Goal: Find specific page/section: Find specific page/section

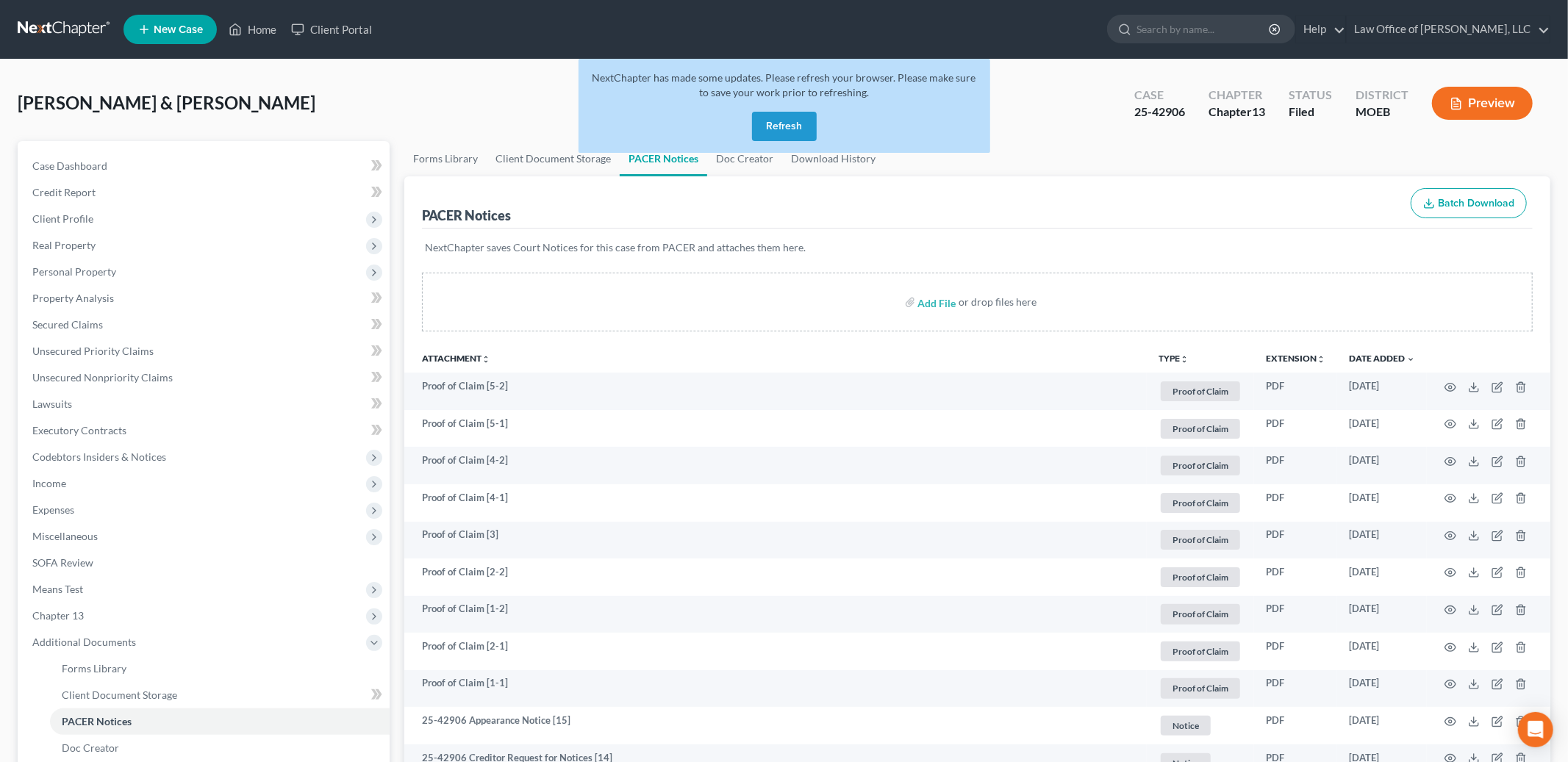
click at [785, 124] on button "Refresh" at bounding box center [785, 126] width 65 height 29
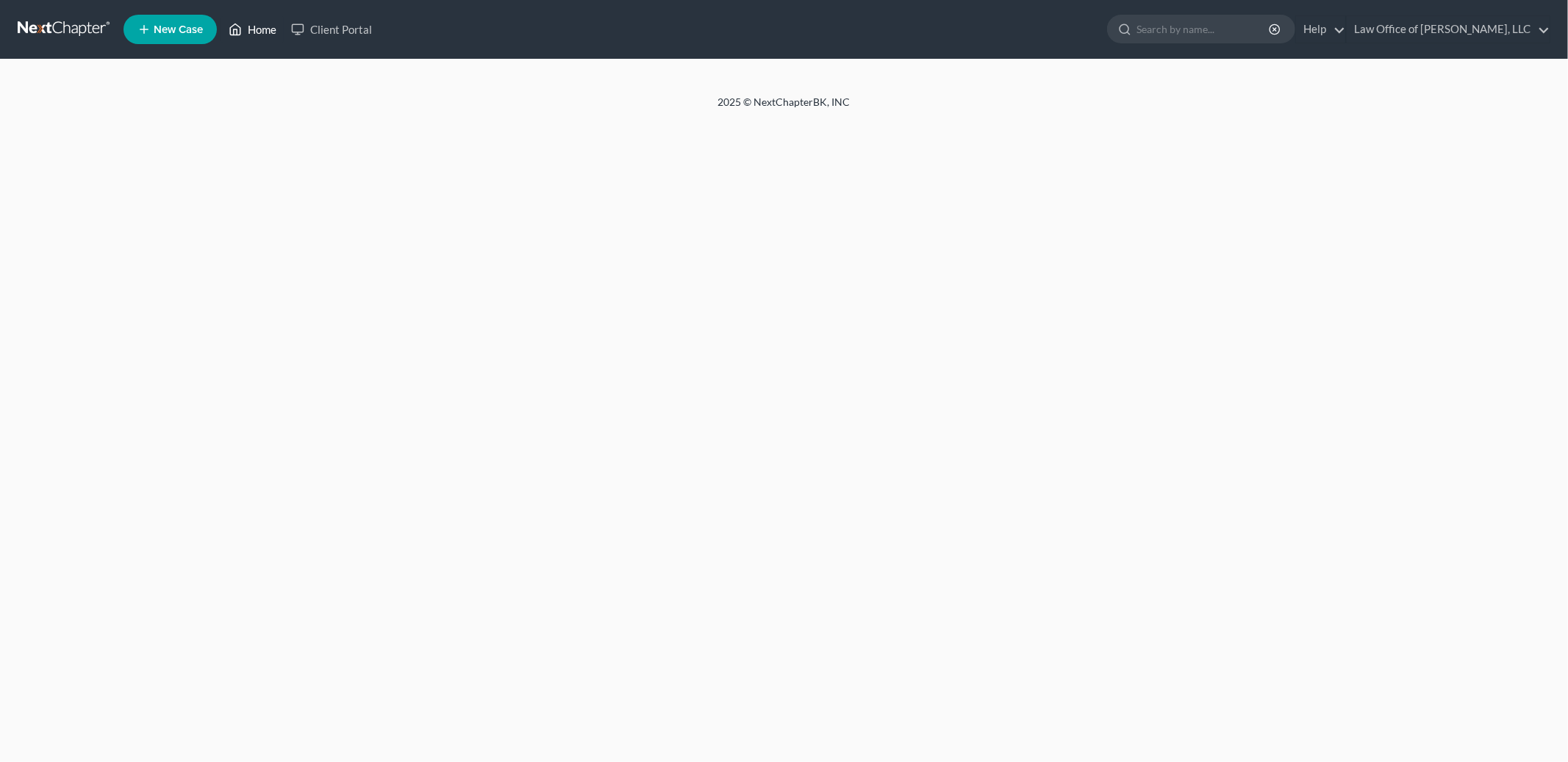
click at [256, 27] on link "Home" at bounding box center [252, 29] width 62 height 27
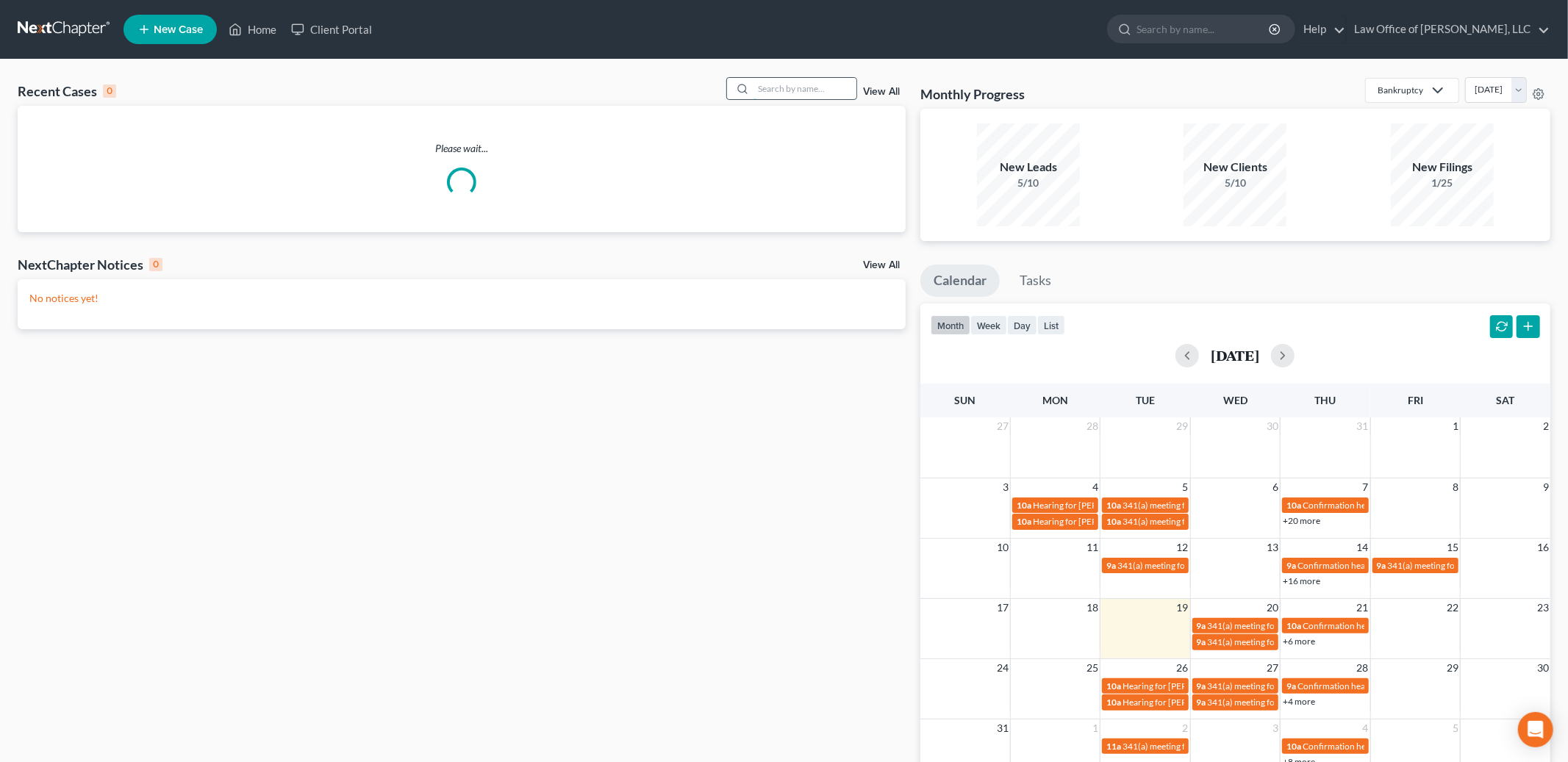
click at [811, 91] on input "search" at bounding box center [805, 89] width 103 height 22
type input "kane"
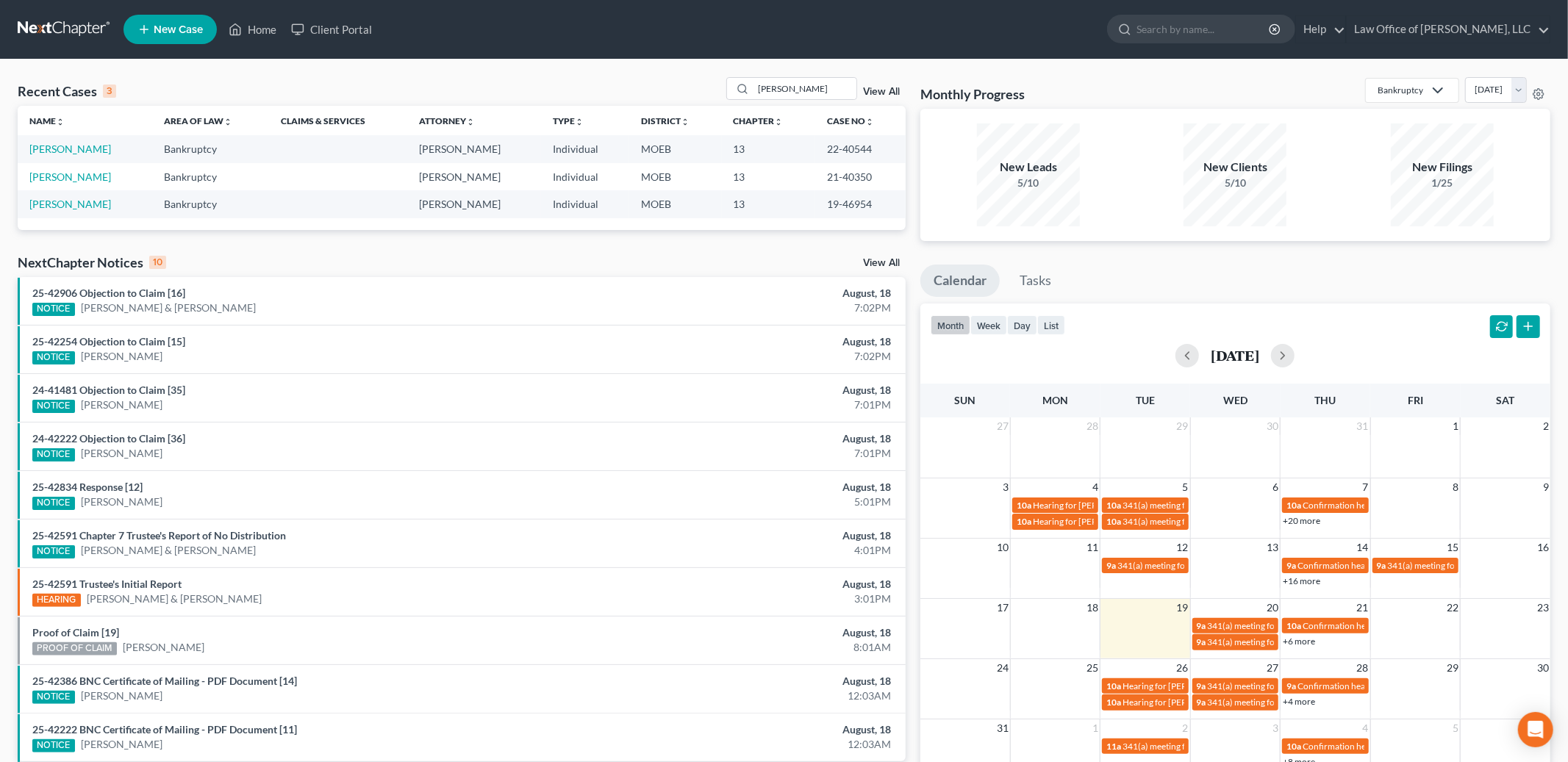
click at [75, 138] on td "Kane, Cherie" at bounding box center [85, 148] width 134 height 27
click at [69, 154] on link "Kane, Cherie" at bounding box center [70, 148] width 81 height 12
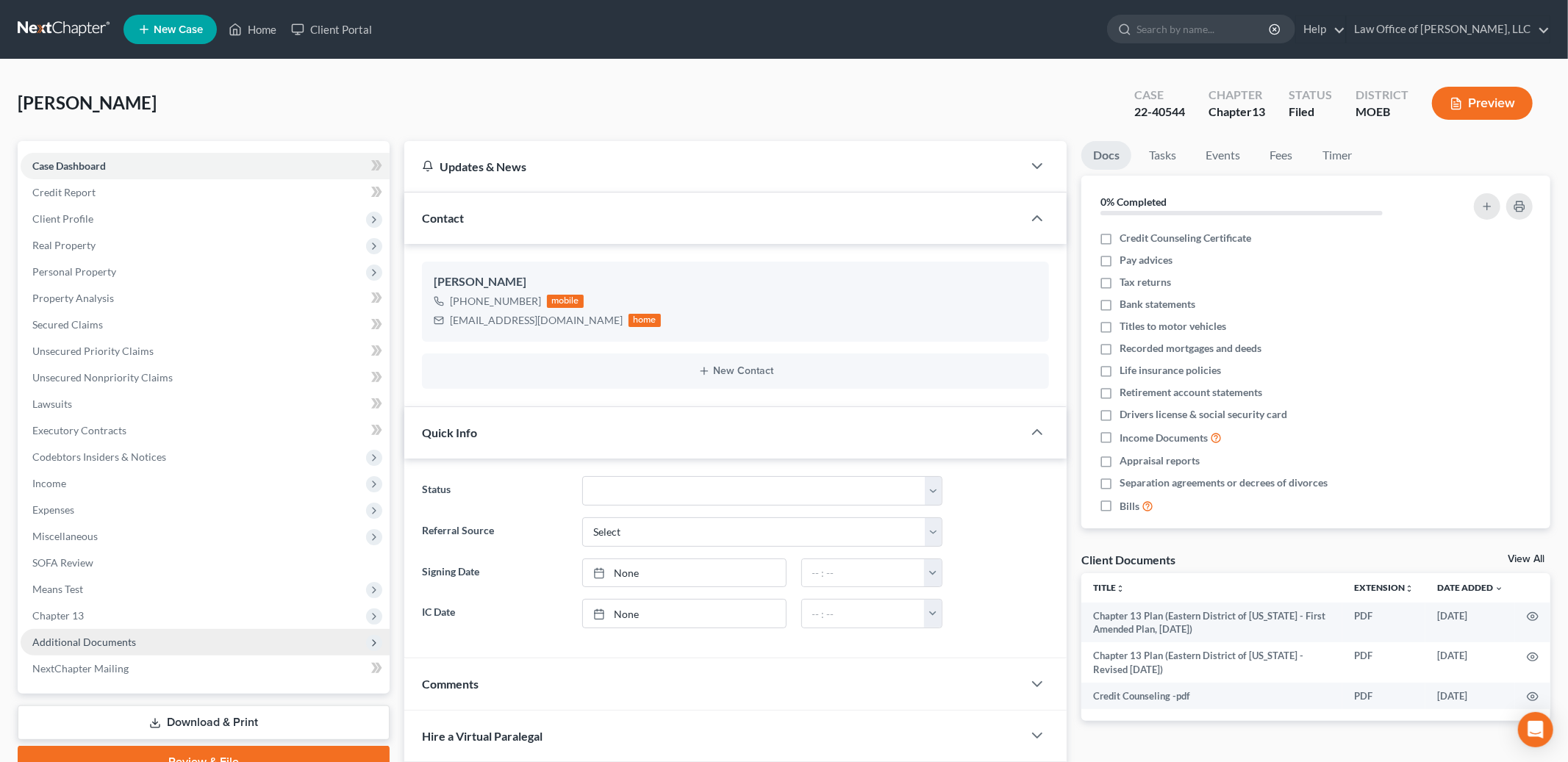
click at [95, 641] on span "Additional Documents" at bounding box center [84, 642] width 104 height 12
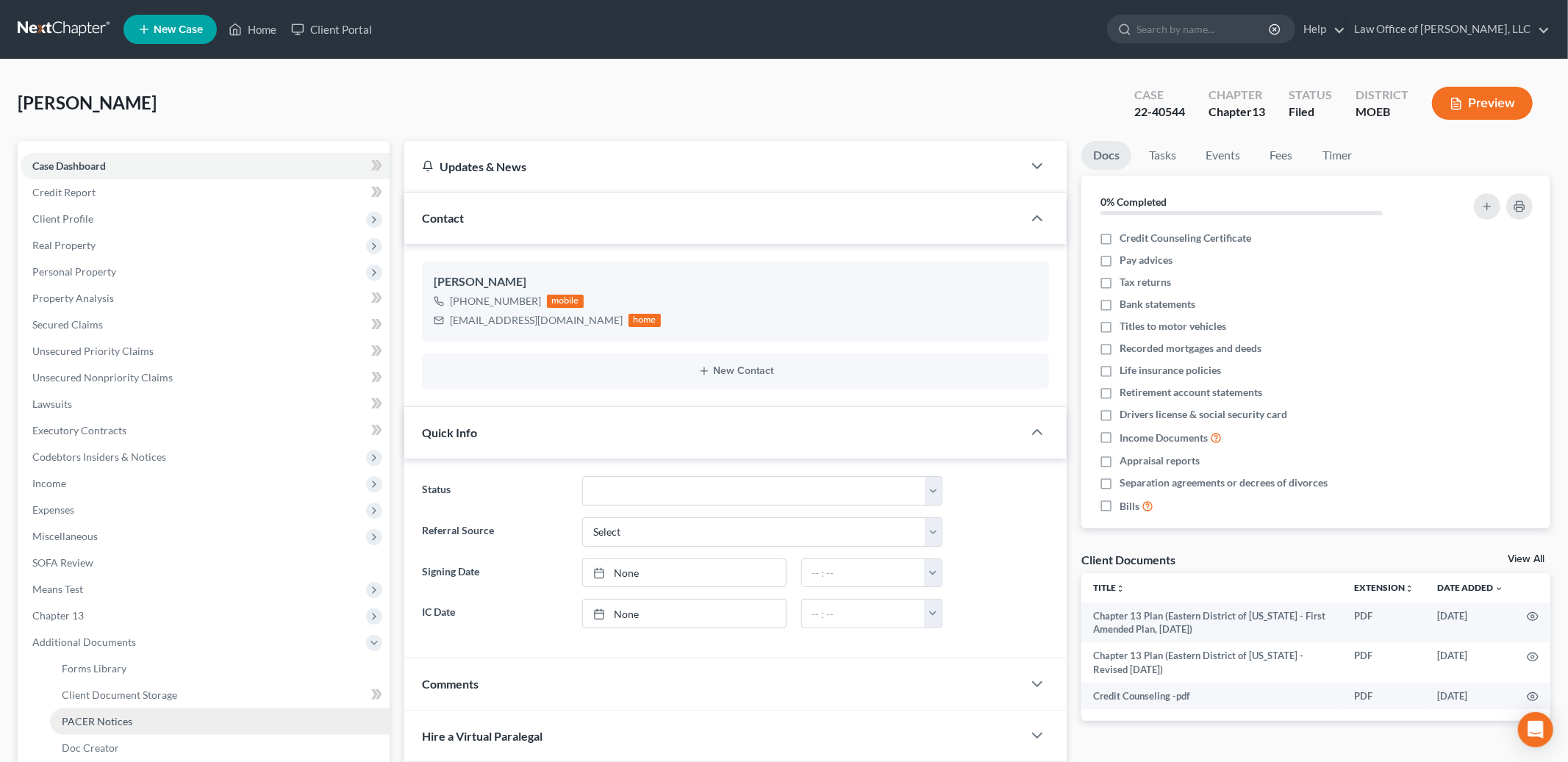
click at [102, 718] on span "PACER Notices" at bounding box center [96, 721] width 71 height 12
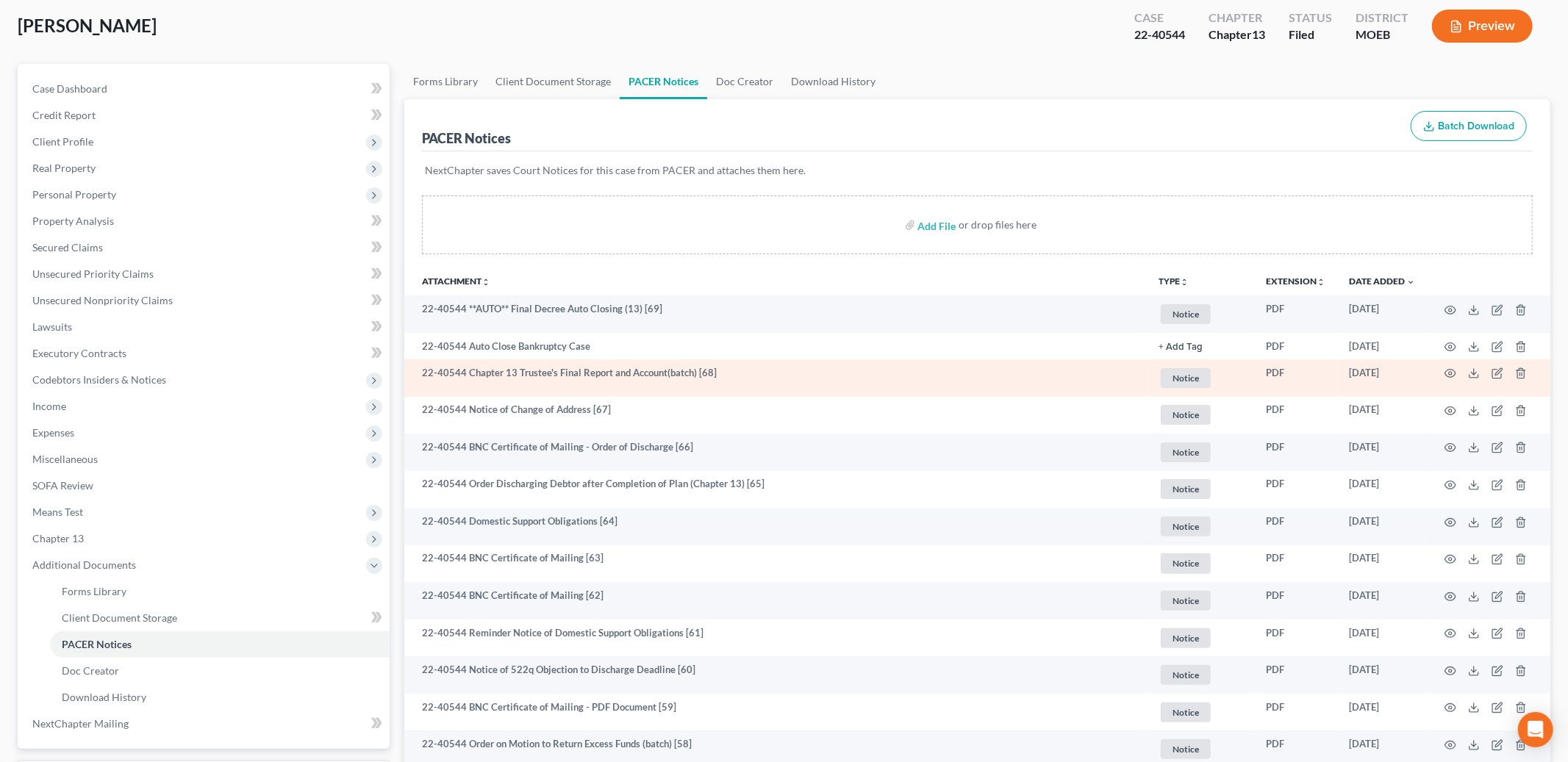
scroll to position [78, 0]
